Goal: Use online tool/utility: Use online tool/utility

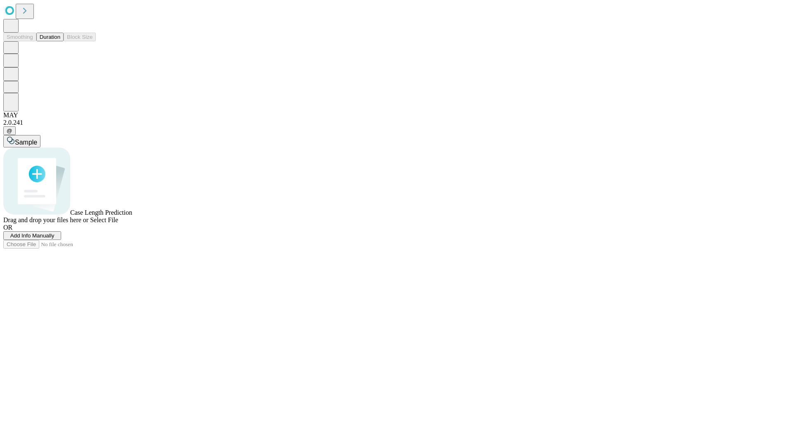
click at [60, 41] on button "Duration" at bounding box center [49, 37] width 27 height 9
click at [118, 223] on span "Select File" at bounding box center [104, 219] width 28 height 7
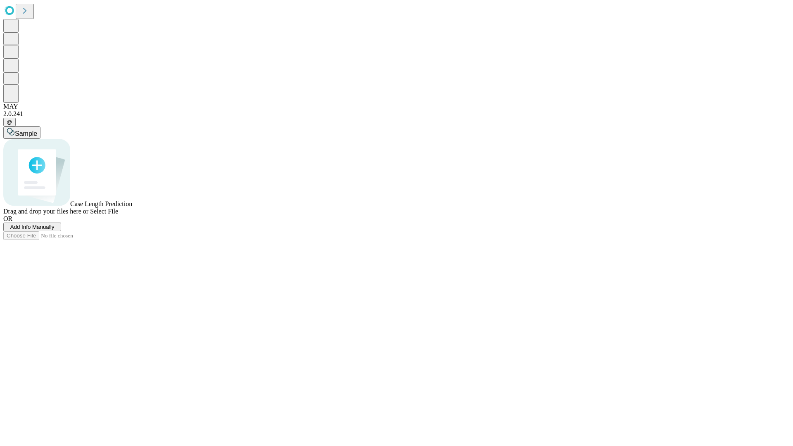
click at [118, 215] on span "Select File" at bounding box center [104, 211] width 28 height 7
